Goal: Find specific page/section: Find specific page/section

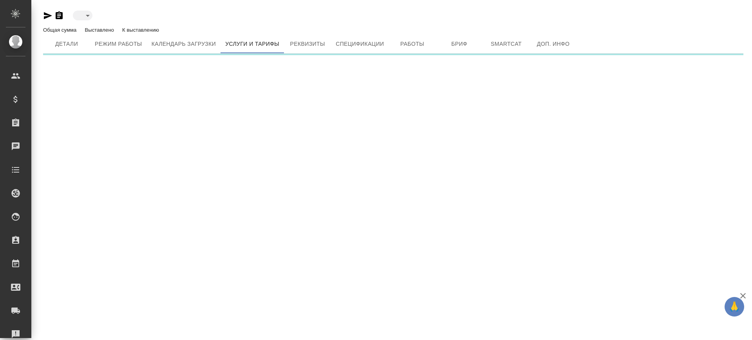
type input "active"
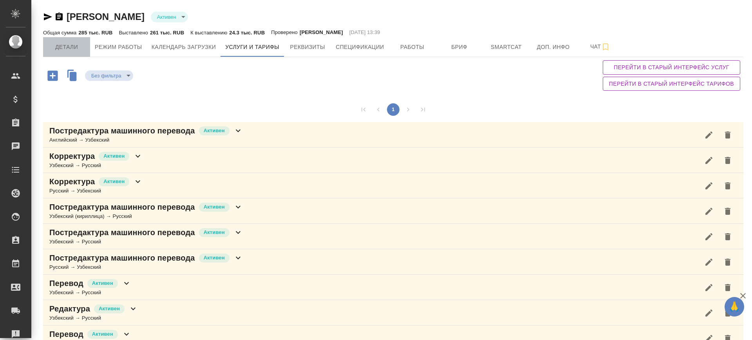
click at [61, 53] on button "Детали" at bounding box center [66, 47] width 47 height 20
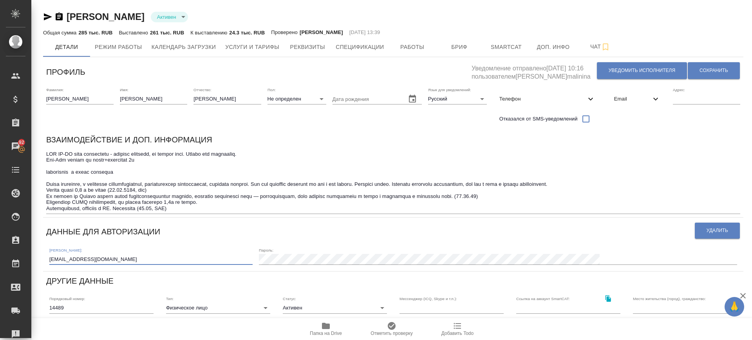
drag, startPoint x: 116, startPoint y: 265, endPoint x: 109, endPoint y: 258, distance: 9.4
click at [110, 260] on div "Логин: [EMAIL_ADDRESS][DOMAIN_NAME] Пароль:" at bounding box center [393, 256] width 694 height 24
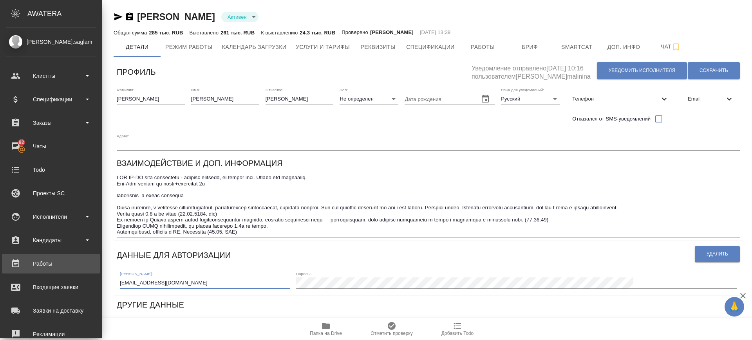
drag, startPoint x: 72, startPoint y: 256, endPoint x: 28, endPoint y: 256, distance: 43.9
click at [28, 258] on div ".cls-1 fill:#fff; AWATERA [PERSON_NAME].saglam Клиенты Спецификации Заказы 92 Ч…" at bounding box center [376, 170] width 752 height 340
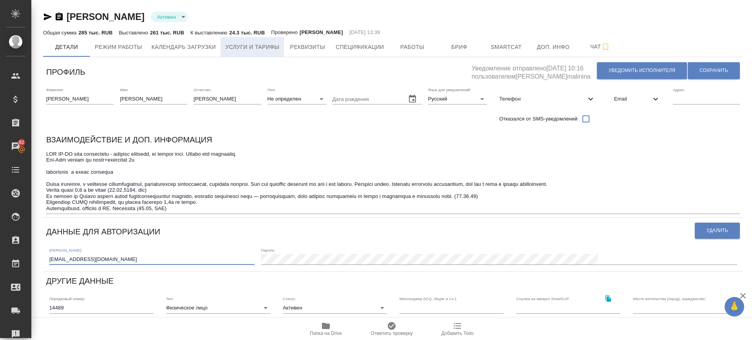
click at [273, 46] on span "Услуги и тарифы" at bounding box center [252, 47] width 54 height 10
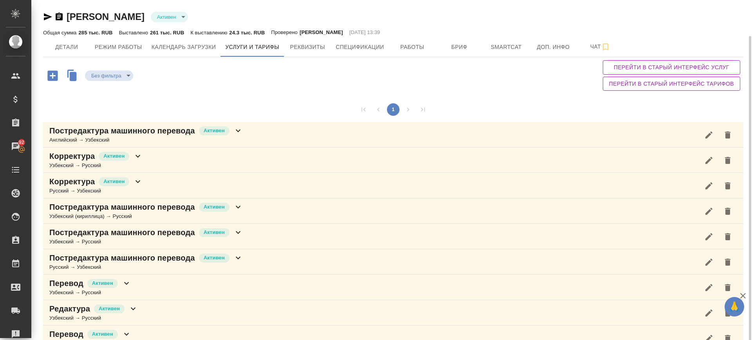
scroll to position [18, 0]
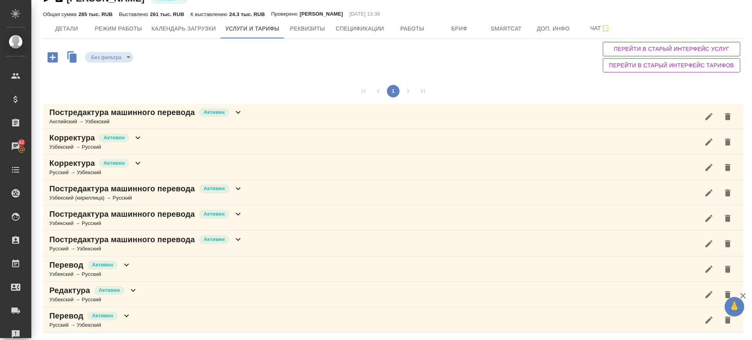
click at [246, 115] on div "Постредактура машинного перевода [PERSON_NAME] → Узбекский" at bounding box center [393, 116] width 700 height 25
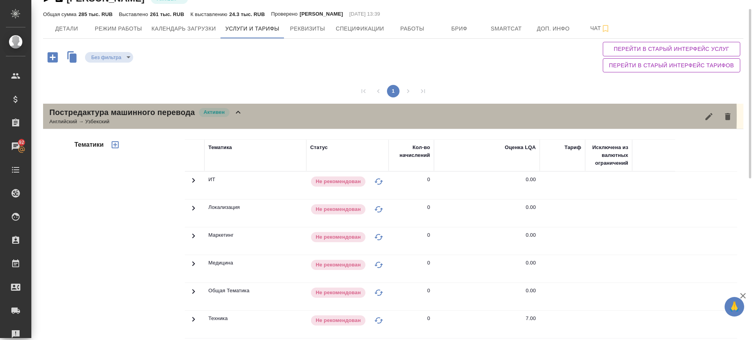
click at [265, 115] on div "Постредактура машинного перевода [PERSON_NAME] → Узбекский" at bounding box center [393, 116] width 700 height 25
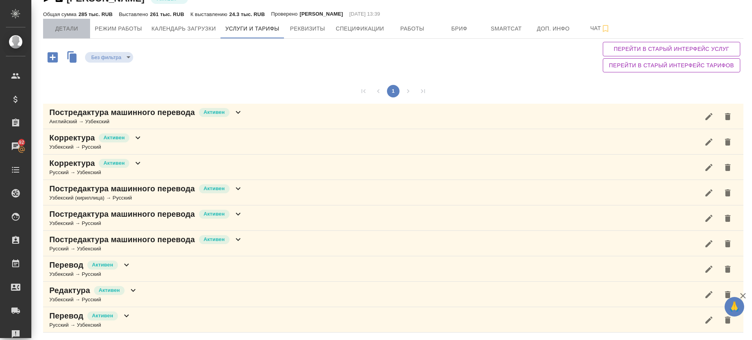
click at [54, 30] on span "Детали" at bounding box center [67, 29] width 38 height 10
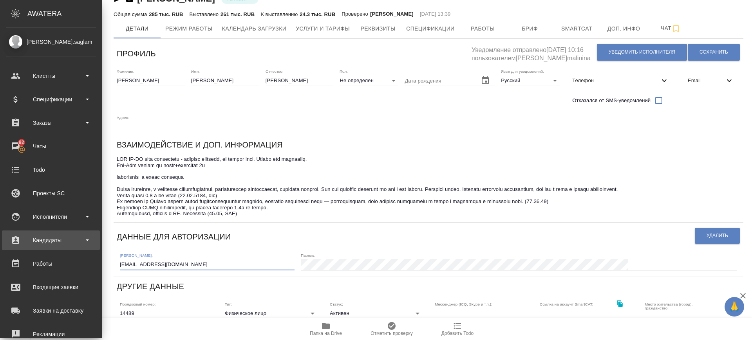
drag, startPoint x: 82, startPoint y: 237, endPoint x: 23, endPoint y: 236, distance: 59.1
click at [23, 236] on div ".cls-1 fill:#fff; AWATERA [PERSON_NAME].saglam Клиенты Спецификации Заказы 92 Ч…" at bounding box center [376, 170] width 752 height 340
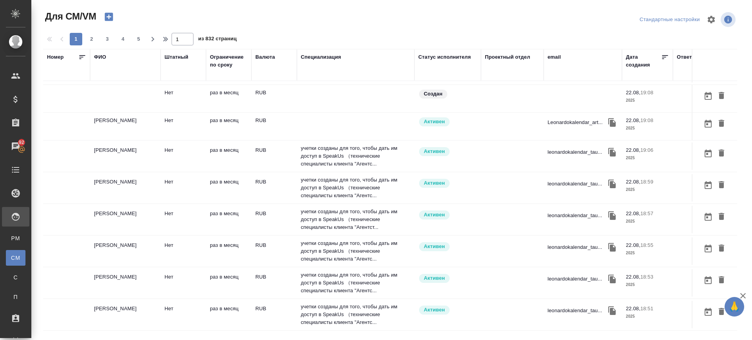
scroll to position [543, 0]
click at [91, 40] on span "2" at bounding box center [91, 39] width 13 height 8
type input "2"
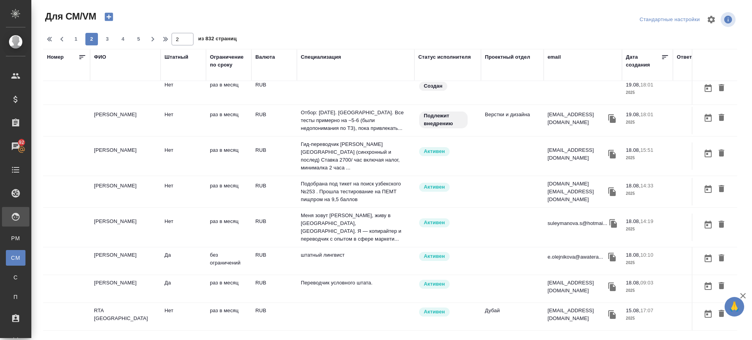
scroll to position [531, 0]
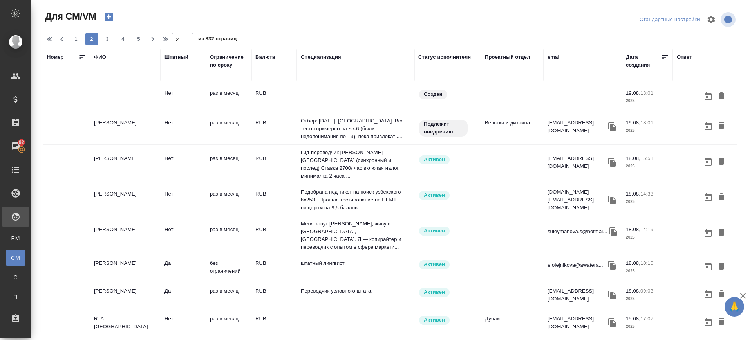
click at [120, 193] on td "Эргашева София Адамбаевна" at bounding box center [125, 199] width 70 height 27
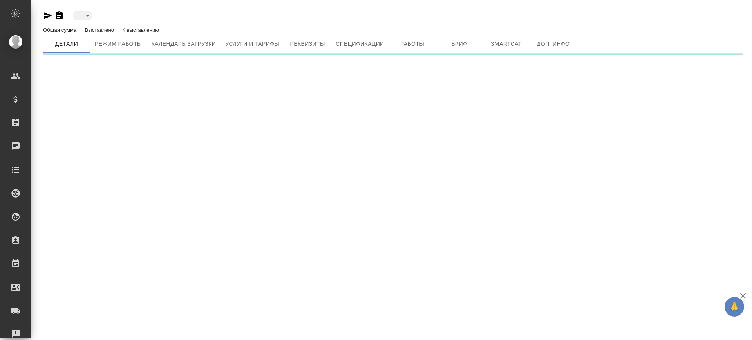
type input "active"
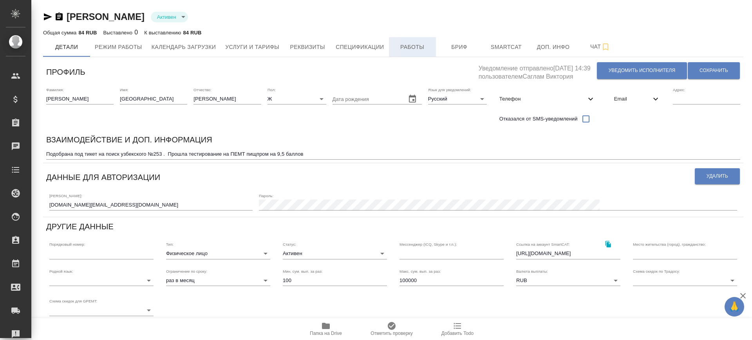
click at [404, 44] on span "Работы" at bounding box center [413, 47] width 38 height 10
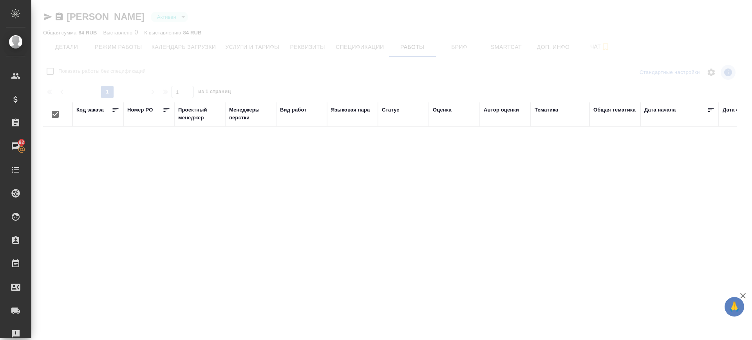
checkbox input "false"
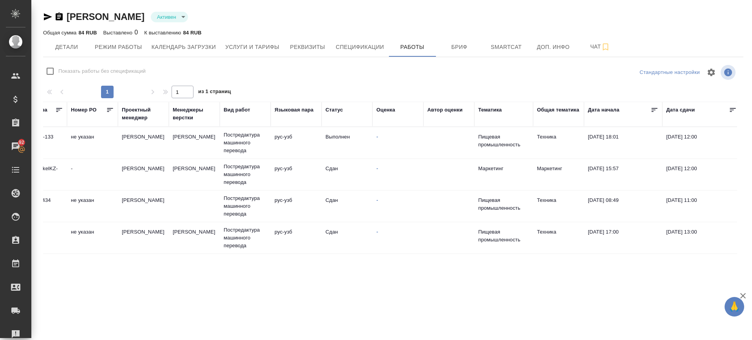
scroll to position [0, 54]
click at [67, 44] on span "Детали" at bounding box center [67, 47] width 38 height 10
